Goal: Navigation & Orientation: Find specific page/section

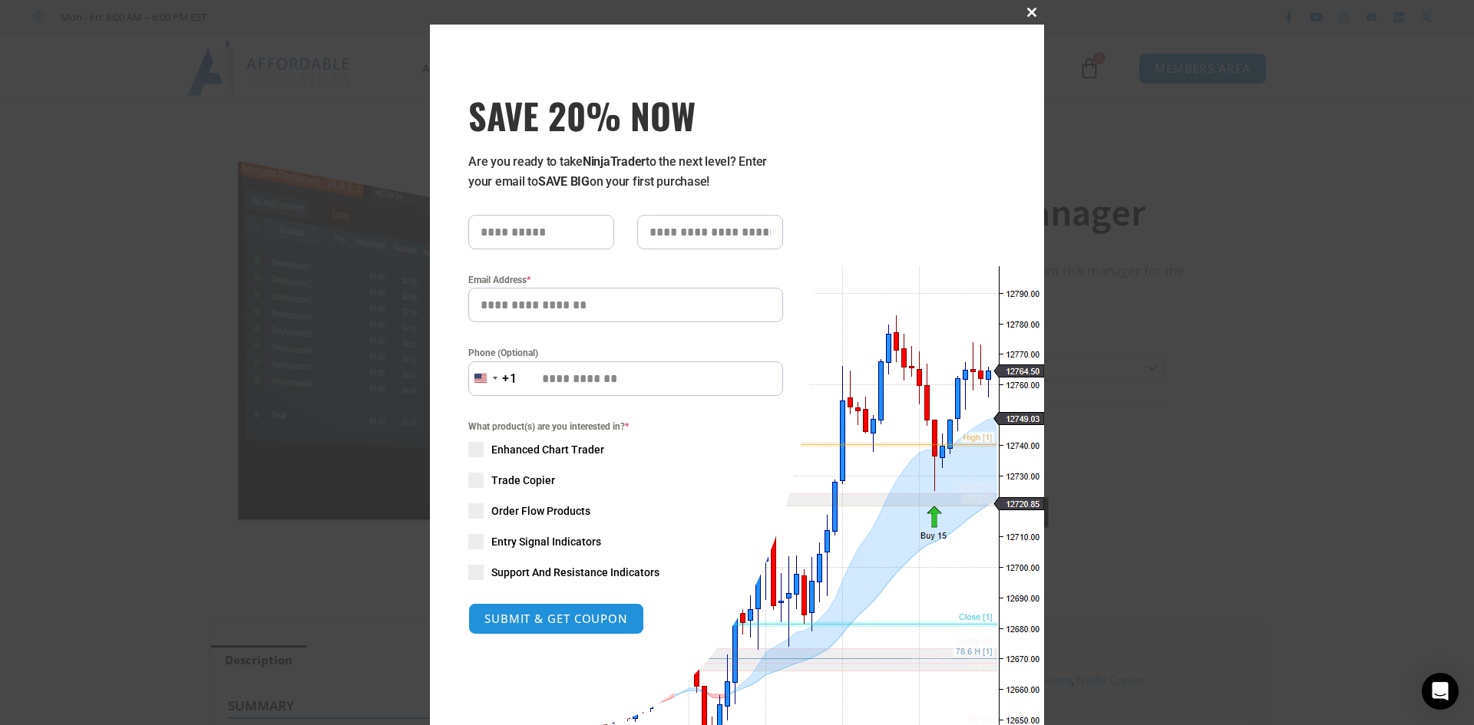
click at [1025, 12] on span at bounding box center [1031, 12] width 25 height 9
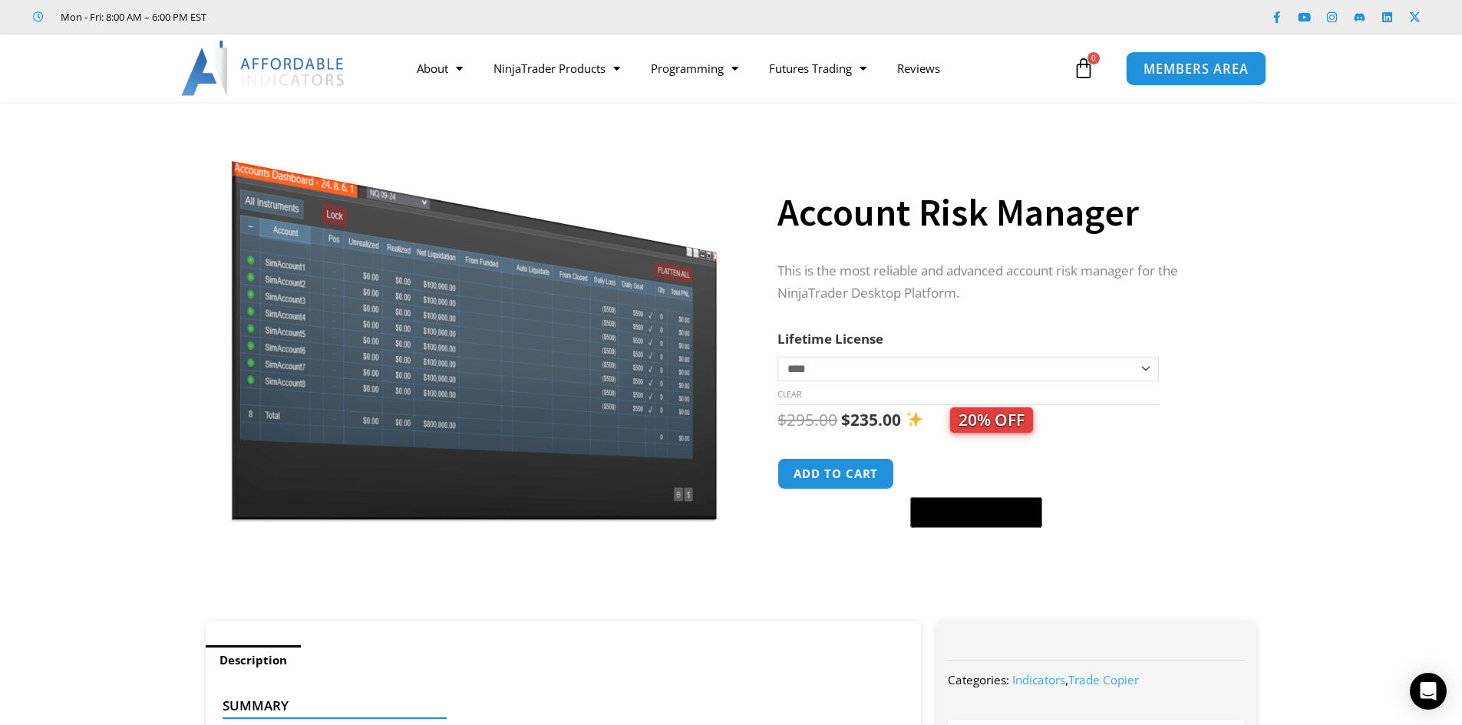
click at [1224, 66] on span "MEMBERS AREA" at bounding box center [1196, 68] width 105 height 13
click at [1190, 67] on span "MEMBERS AREA" at bounding box center [1196, 68] width 105 height 13
click at [1176, 71] on span "MEMBERS AREA" at bounding box center [1196, 68] width 105 height 13
click at [1181, 64] on span "MEMBERS AREA" at bounding box center [1196, 68] width 105 height 13
click at [1168, 62] on span "MEMBERS AREA" at bounding box center [1196, 68] width 105 height 13
